Goal: Find specific page/section: Find specific page/section

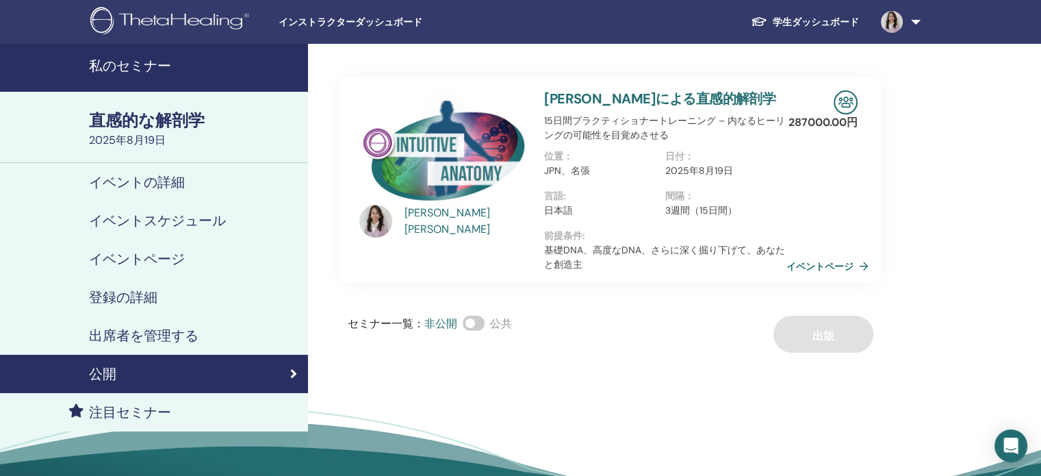
drag, startPoint x: 0, startPoint y: 0, endPoint x: 123, endPoint y: 65, distance: 139.4
click at [123, 65] on font "私のセミナー" at bounding box center [130, 66] width 82 height 18
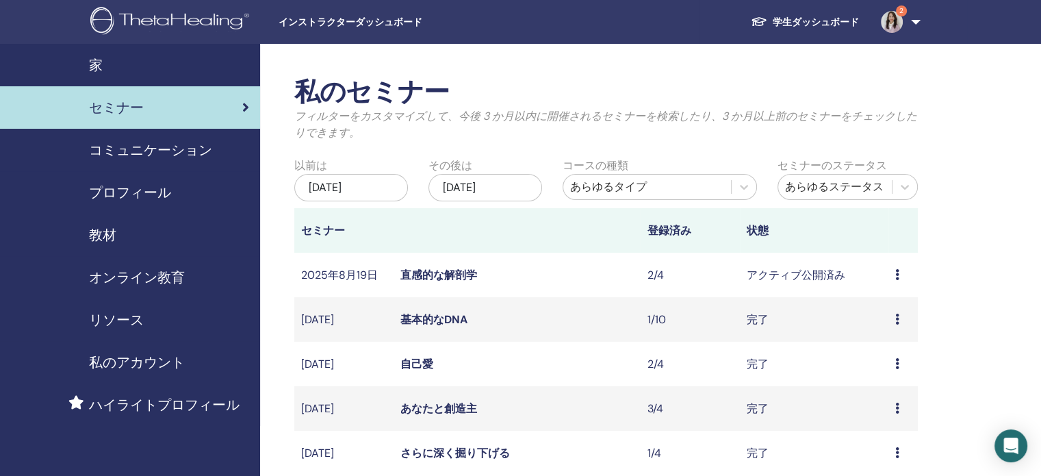
click at [449, 270] on font "直感的な解剖学" at bounding box center [439, 275] width 77 height 14
